Goal: Find specific page/section: Find specific page/section

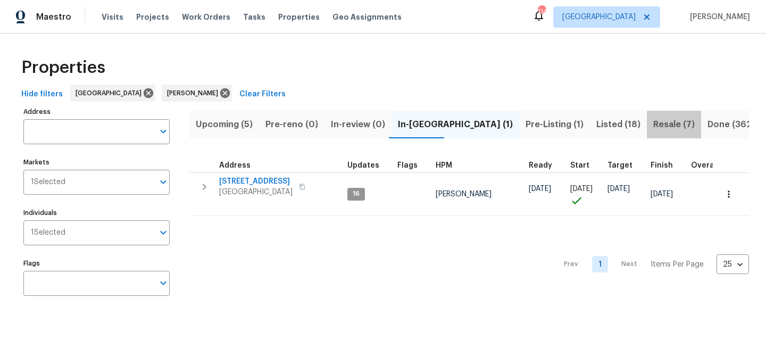
click at [653, 123] on span "Resale (7)" at bounding box center [673, 124] width 41 height 15
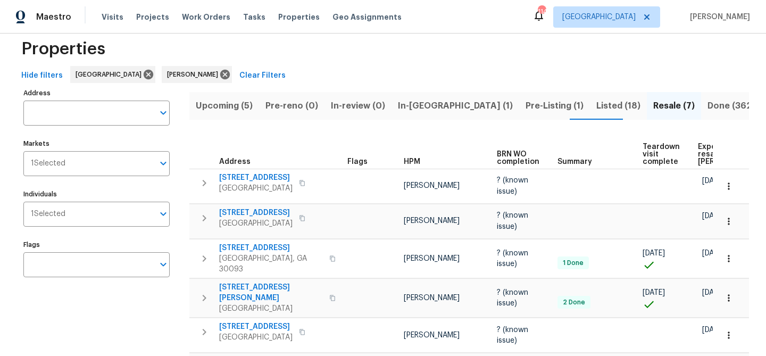
scroll to position [26, 0]
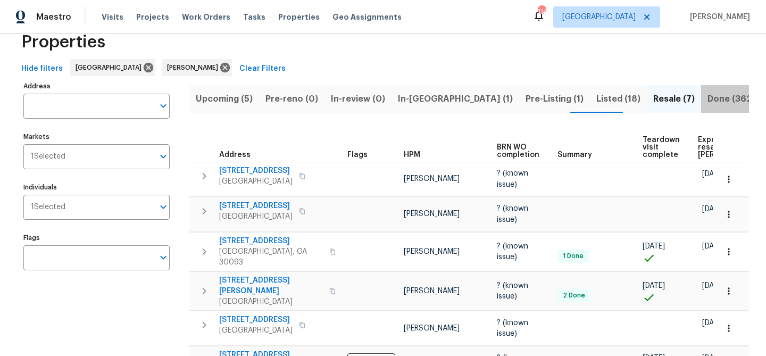
click at [708, 98] on span "Done (362)" at bounding box center [731, 98] width 47 height 15
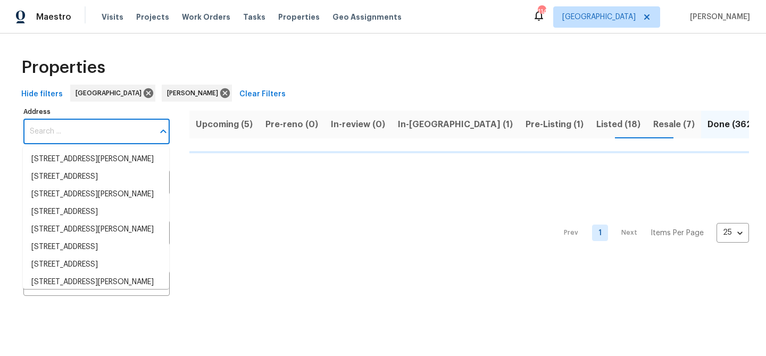
click at [77, 131] on input "Address" at bounding box center [88, 131] width 130 height 25
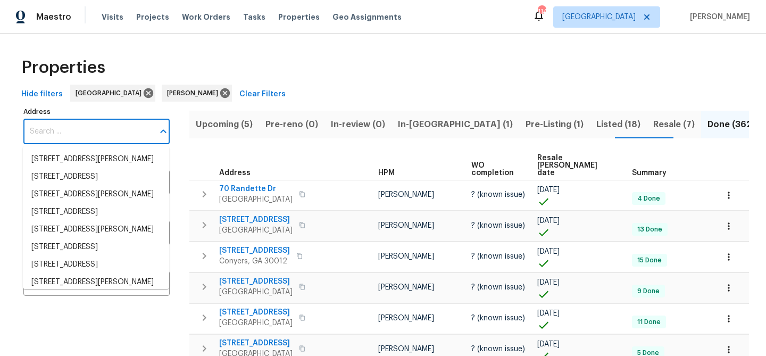
click at [77, 130] on input "Address" at bounding box center [88, 131] width 130 height 25
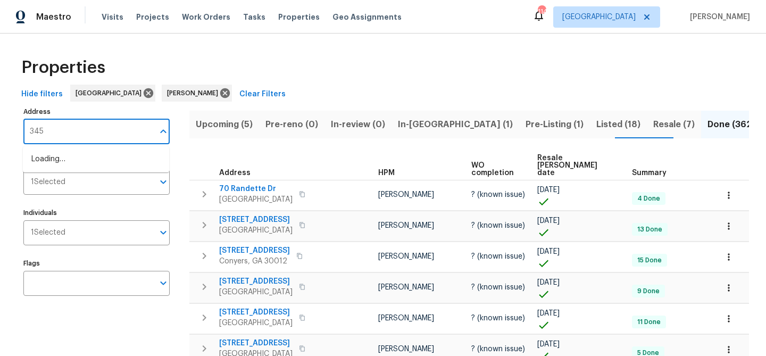
type input "3458"
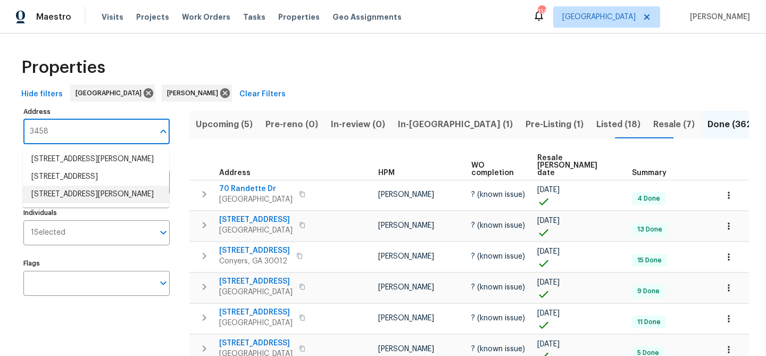
click at [82, 203] on li "3458 Natalie Ct Loganville GA 30052" at bounding box center [96, 195] width 146 height 18
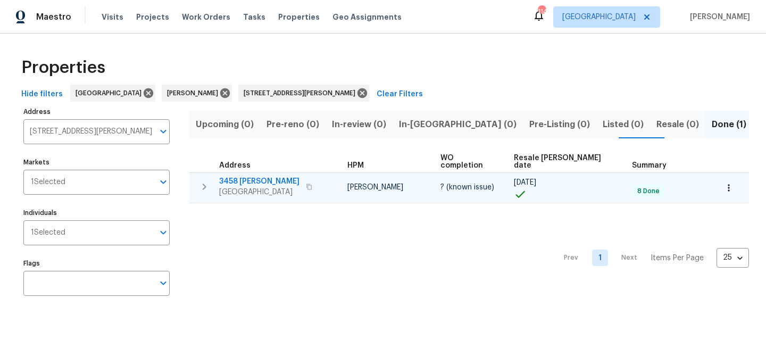
click at [244, 176] on span "3458 Natalie Ct" at bounding box center [259, 181] width 80 height 11
click at [306, 184] on icon "button" at bounding box center [309, 187] width 6 height 6
click at [261, 176] on span "3458 Natalie Ct" at bounding box center [259, 181] width 80 height 11
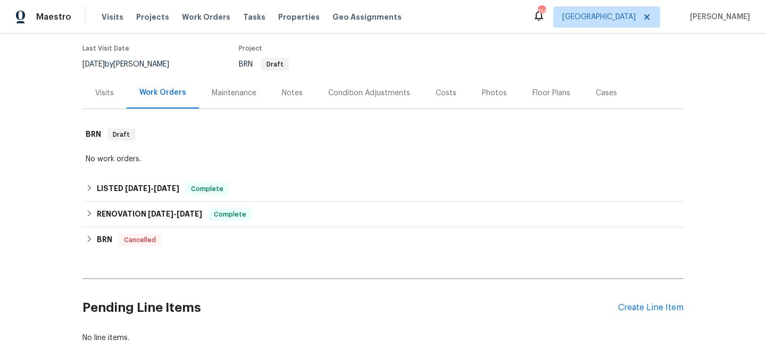
scroll to position [106, 0]
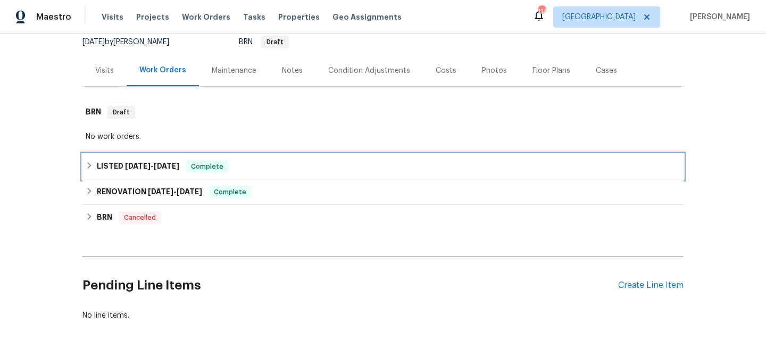
click at [246, 164] on div "LISTED [DATE] - [DATE] Complete" at bounding box center [383, 166] width 595 height 13
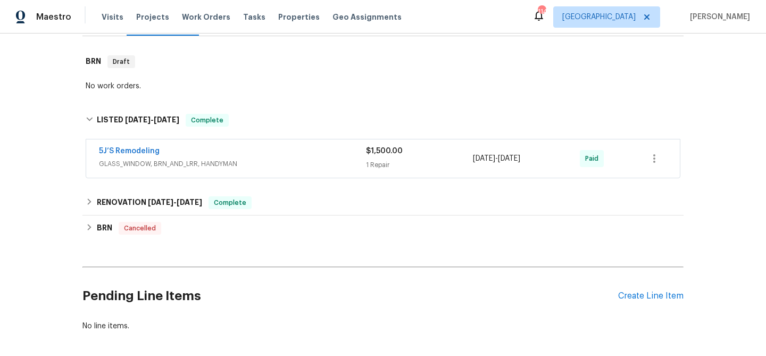
click at [248, 161] on span "GLASS_WINDOW, BRN_AND_LRR, HANDYMAN" at bounding box center [232, 164] width 267 height 11
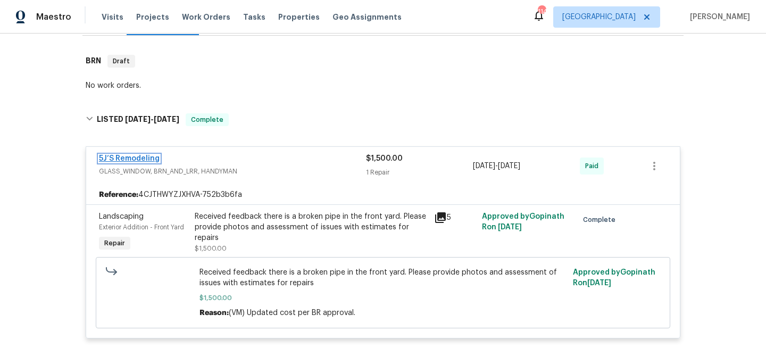
click at [138, 159] on link "5J’S Remodeling" at bounding box center [129, 158] width 61 height 7
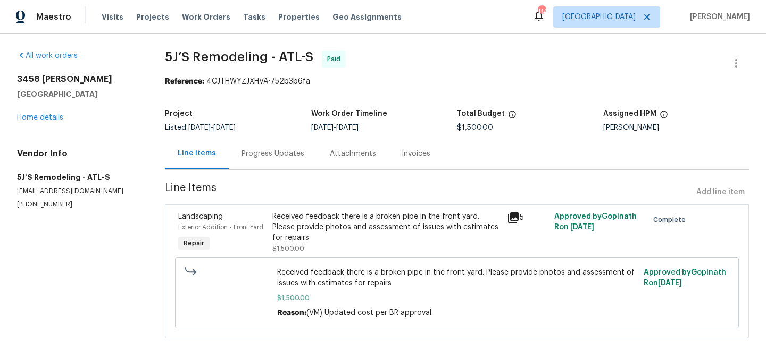
click at [289, 154] on div "Progress Updates" at bounding box center [273, 153] width 63 height 11
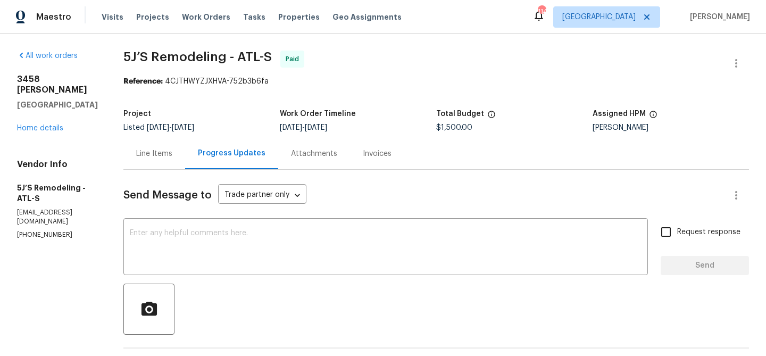
click at [164, 153] on div "Line Items" at bounding box center [154, 153] width 36 height 11
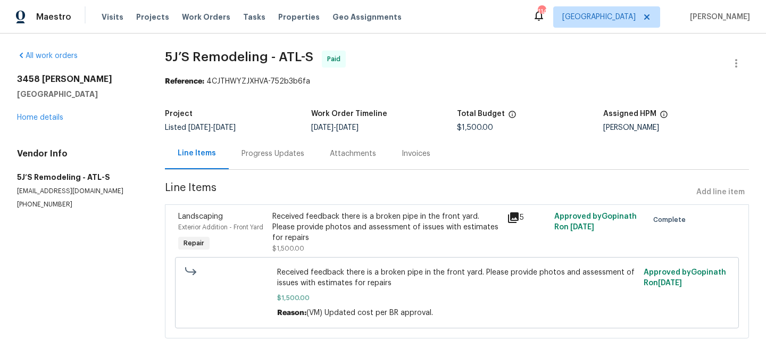
click at [267, 153] on div "Progress Updates" at bounding box center [273, 153] width 63 height 11
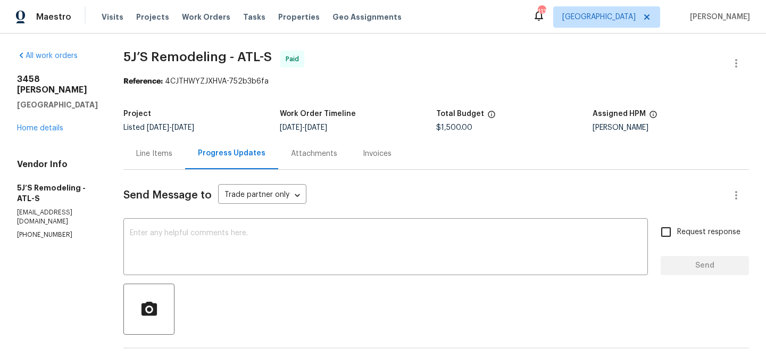
click at [140, 153] on div "Line Items" at bounding box center [154, 153] width 36 height 11
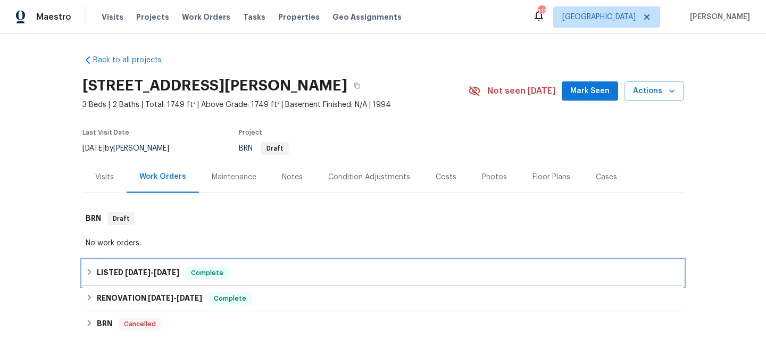
click at [276, 272] on div "LISTED 7/9/25 - 7/22/25 Complete" at bounding box center [383, 273] width 595 height 13
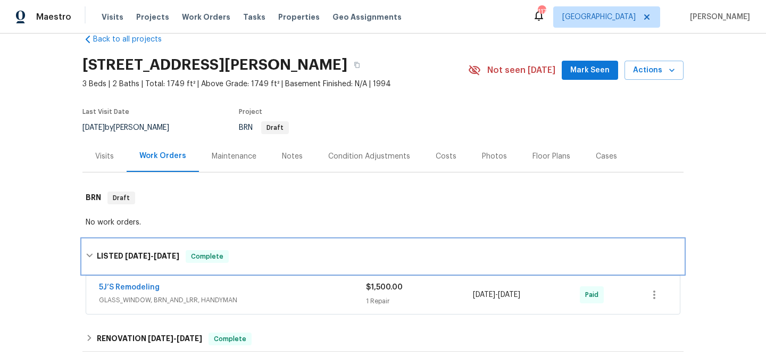
click at [273, 244] on div "LISTED 7/9/25 - 7/22/25 Complete" at bounding box center [382, 256] width 601 height 34
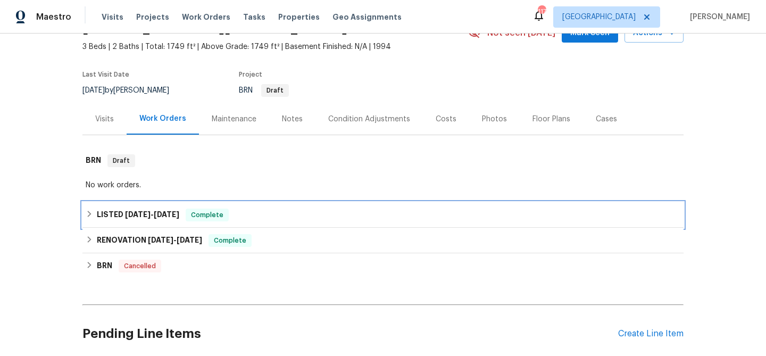
scroll to position [60, 0]
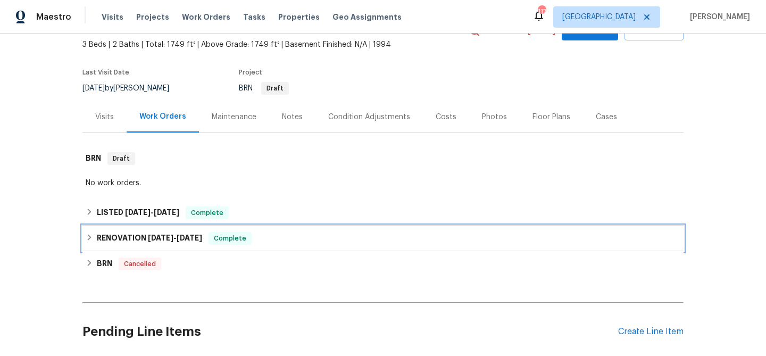
click at [273, 244] on div "RENOVATION 4/22/25 - 5/8/25 Complete" at bounding box center [382, 239] width 601 height 26
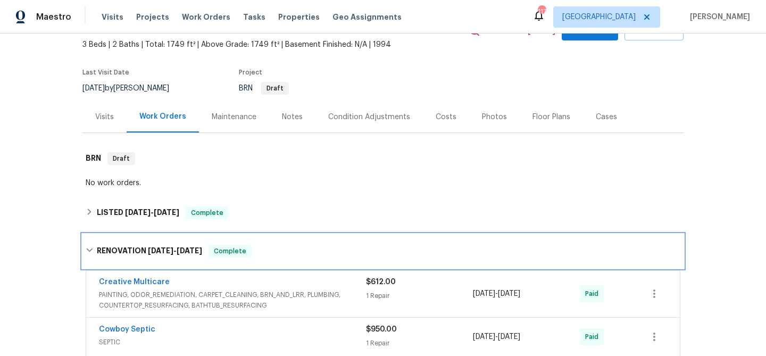
click at [273, 245] on div "RENOVATION 4/22/25 - 5/8/25 Complete" at bounding box center [383, 251] width 595 height 13
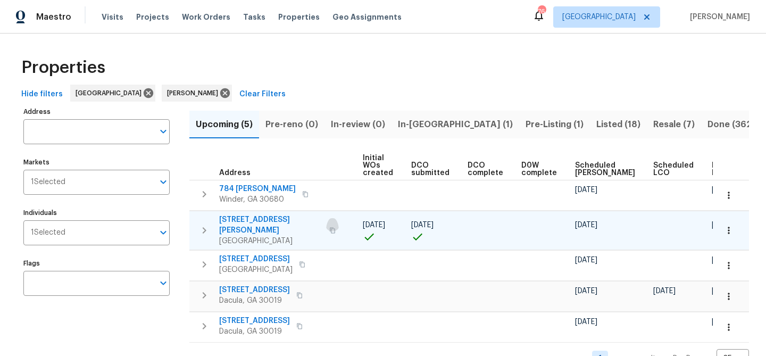
scroll to position [0, 118]
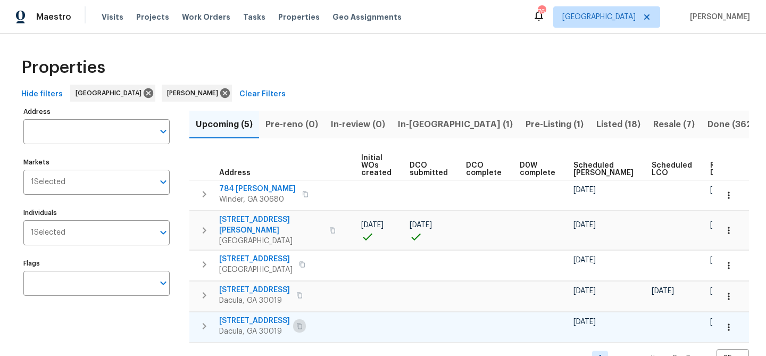
click at [303, 323] on icon "button" at bounding box center [299, 326] width 6 height 6
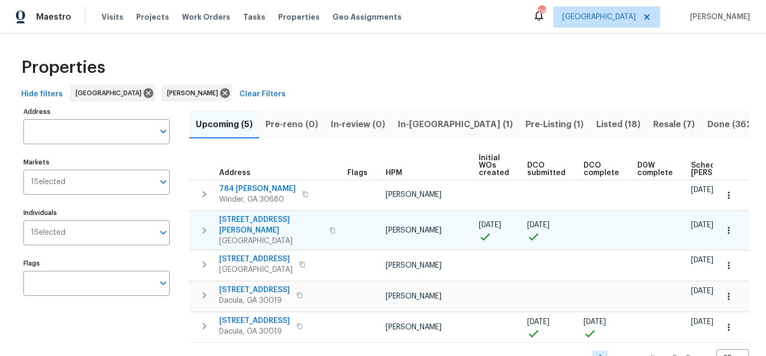
scroll to position [21, 0]
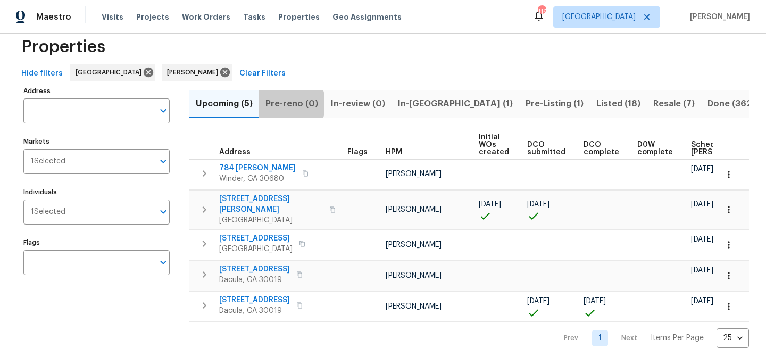
click at [285, 104] on span "Pre-reno (0)" at bounding box center [291, 103] width 53 height 15
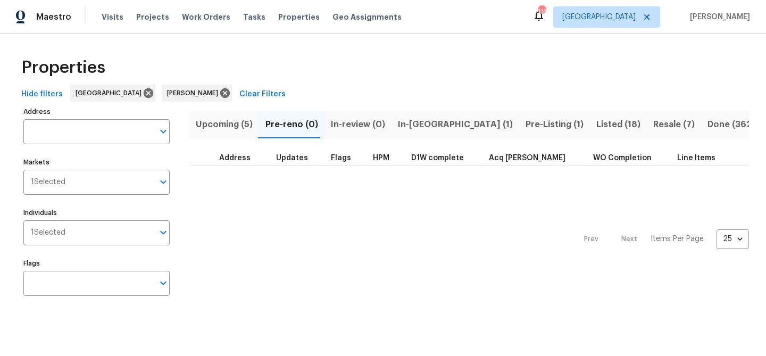
click at [205, 125] on span "Upcoming (5)" at bounding box center [224, 124] width 57 height 15
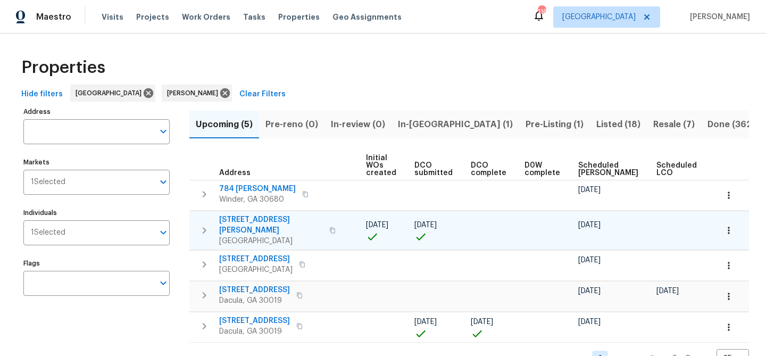
scroll to position [0, 118]
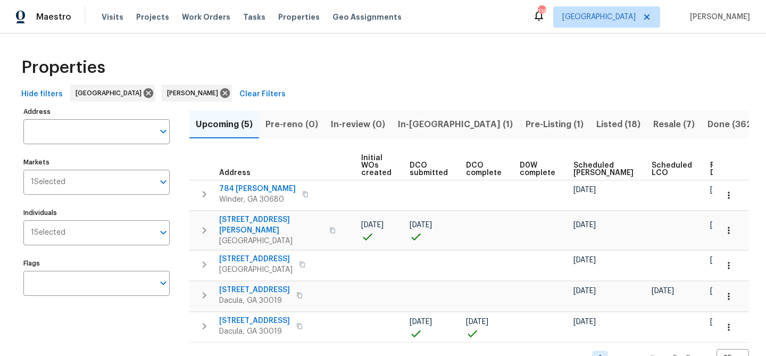
click at [710, 164] on span "Ready Date" at bounding box center [721, 169] width 23 height 15
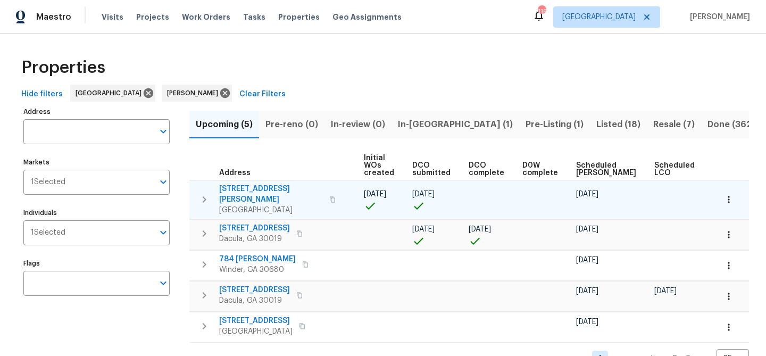
scroll to position [0, 129]
